Goal: Check status: Check status

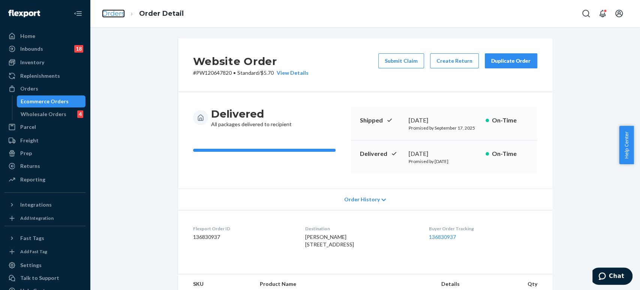
click at [115, 12] on link "Orders" at bounding box center [113, 13] width 23 height 8
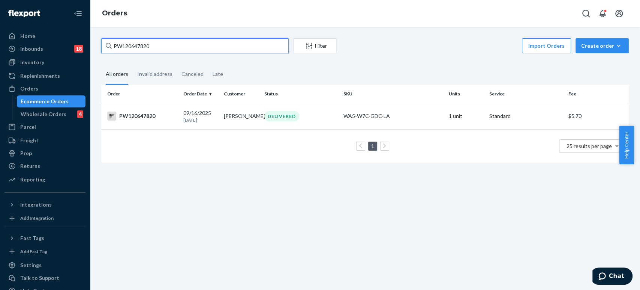
click at [162, 44] on input "PW120647820" at bounding box center [195, 45] width 188 height 15
click at [159, 45] on input "PW120647820" at bounding box center [195, 45] width 188 height 15
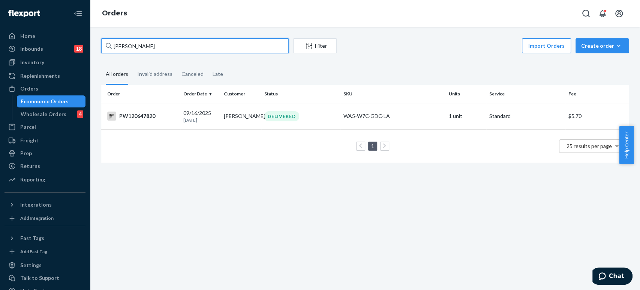
type input "[PERSON_NAME]"
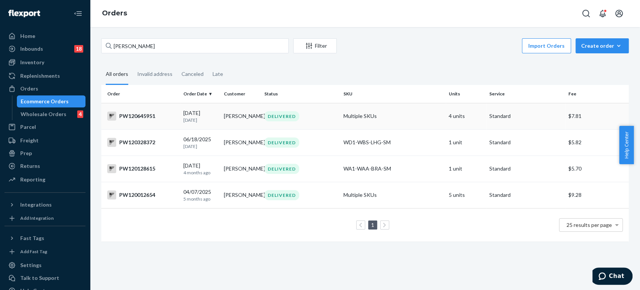
click at [269, 113] on div "DELIVERED" at bounding box center [281, 116] width 35 height 10
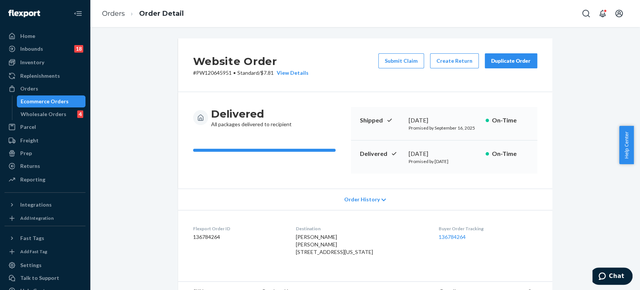
click at [204, 75] on p "# PW120645951 • Standard / $7.81 View Details" at bounding box center [251, 73] width 116 height 8
click at [204, 74] on p "# PW120645951 • Standard / $7.81 View Details" at bounding box center [251, 73] width 116 height 8
copy p "PW120645951"
